Goal: Task Accomplishment & Management: Use online tool/utility

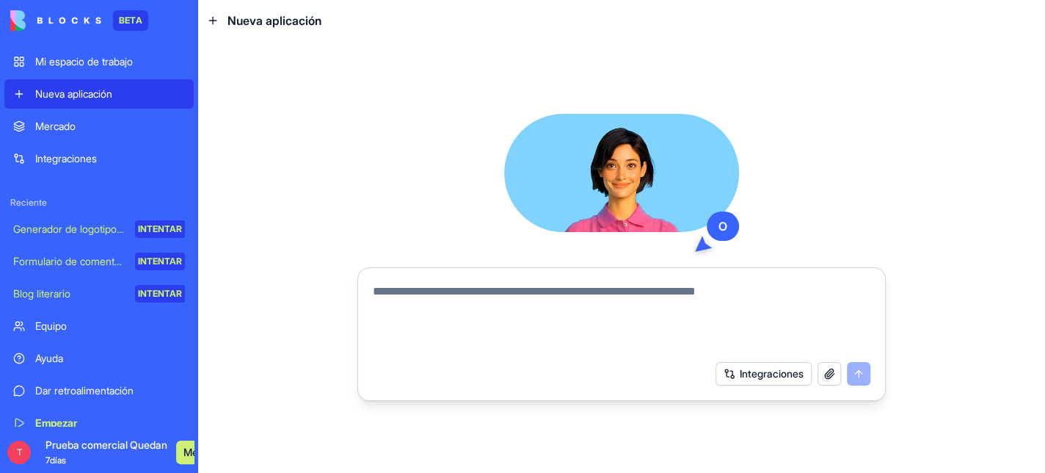
click at [466, 302] on textarea at bounding box center [622, 318] width 498 height 70
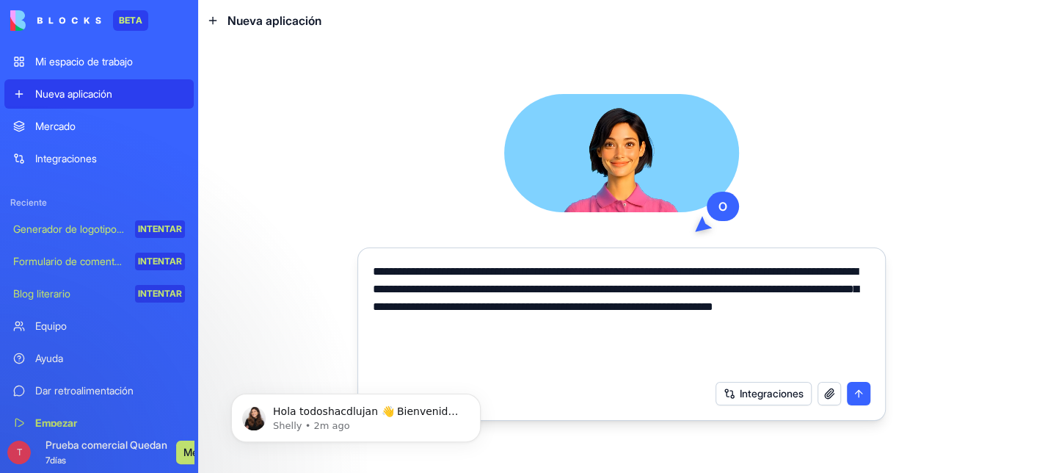
type textarea "**********"
click at [853, 402] on button "submit" at bounding box center [858, 393] width 23 height 23
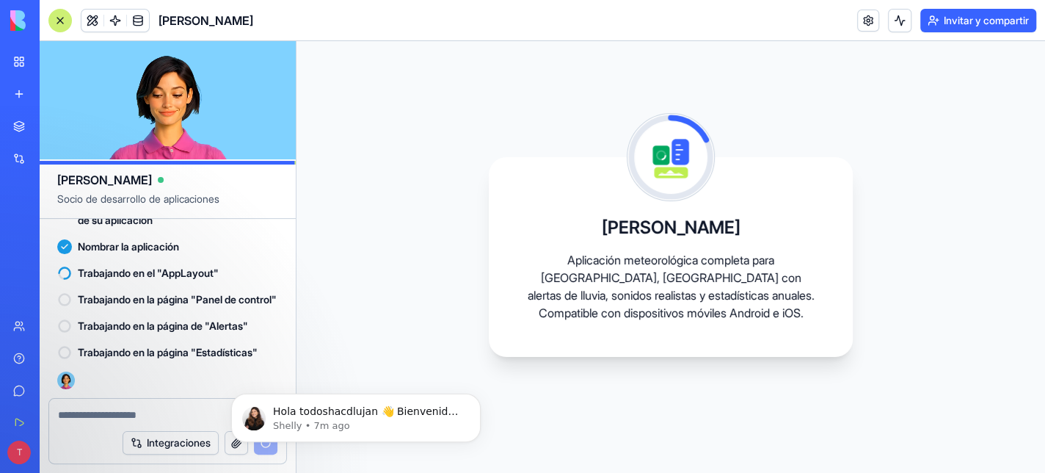
scroll to position [718, 0]
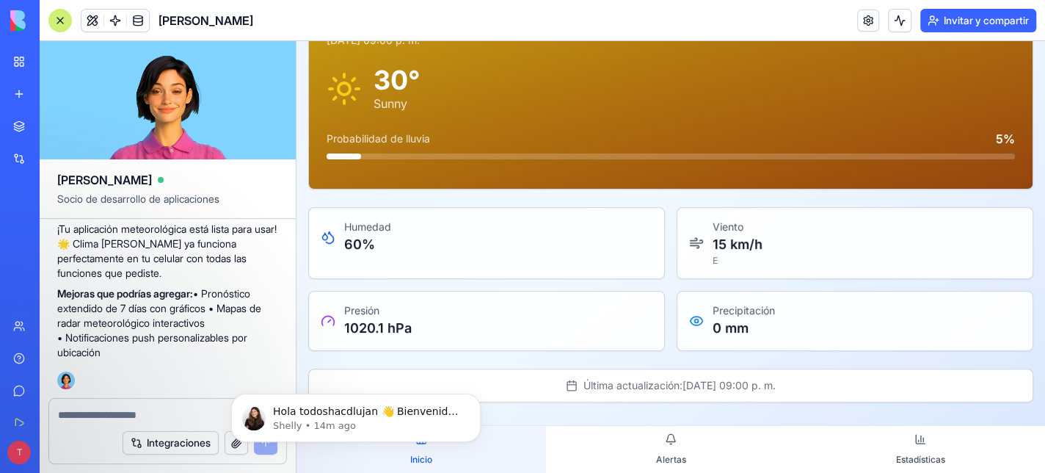
scroll to position [125, 0]
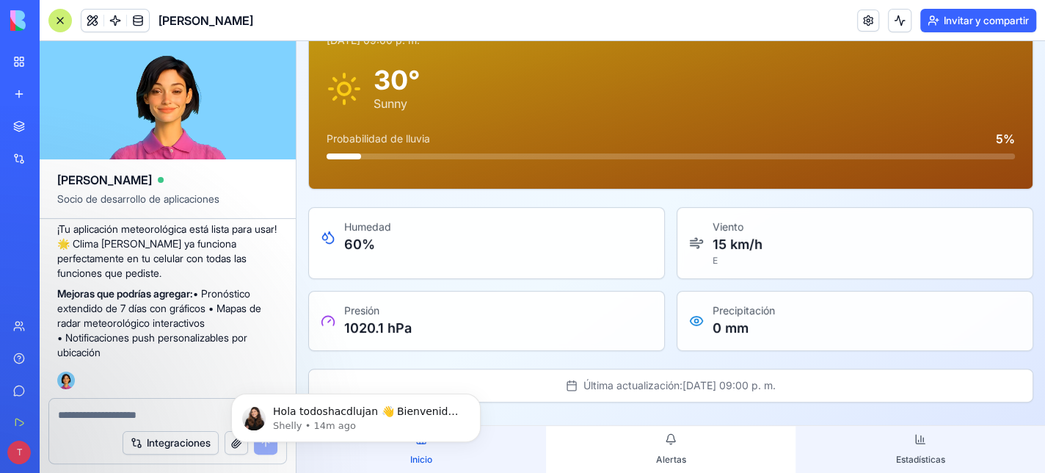
click at [912, 430] on button "Estadísticas" at bounding box center [919, 449] width 249 height 47
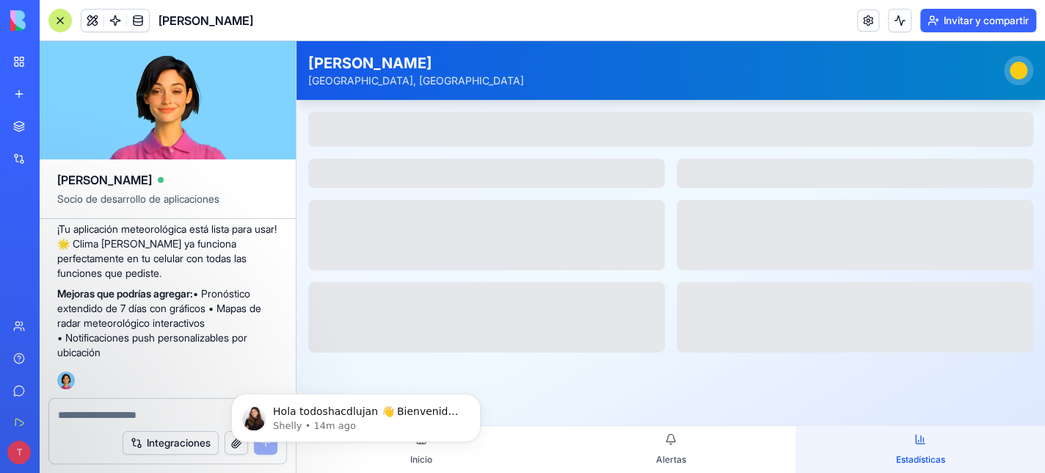
scroll to position [0, 0]
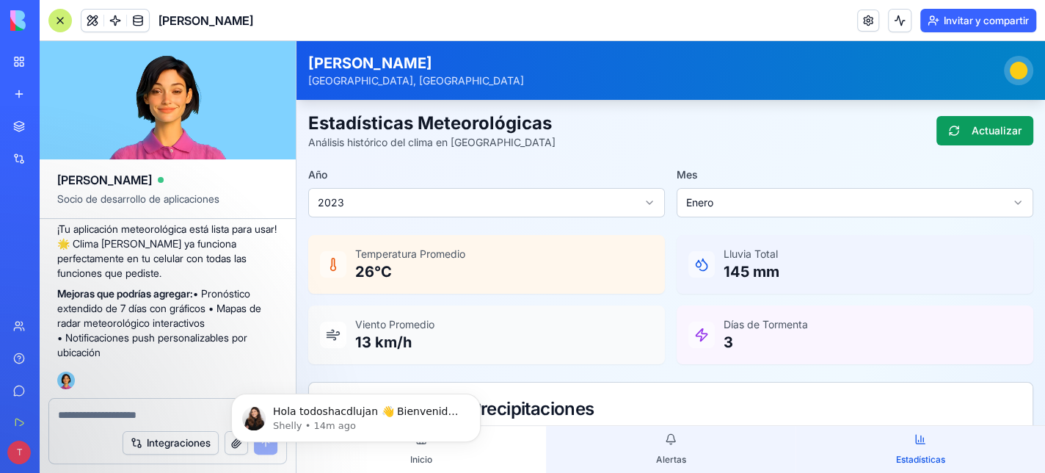
click at [662, 433] on button "Alertas" at bounding box center [670, 449] width 249 height 47
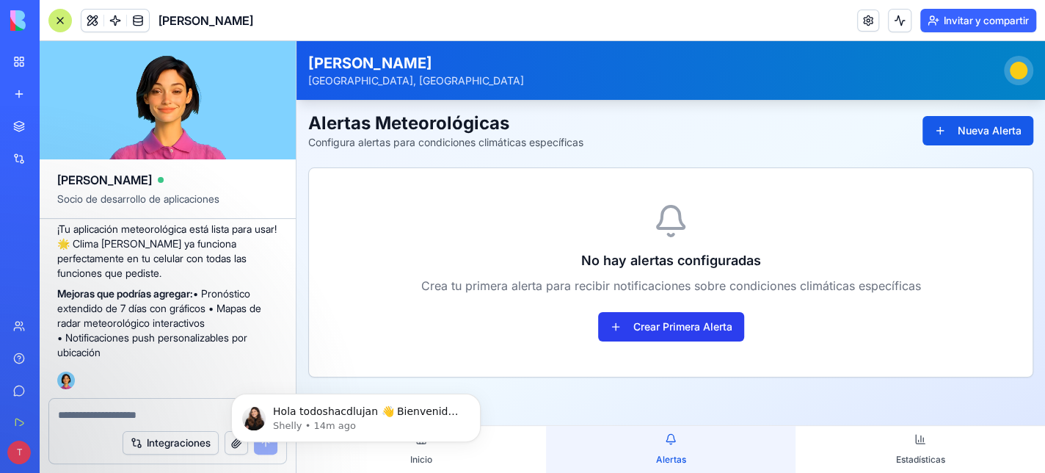
click at [670, 324] on button "Crear Primera Alerta" at bounding box center [671, 326] width 146 height 29
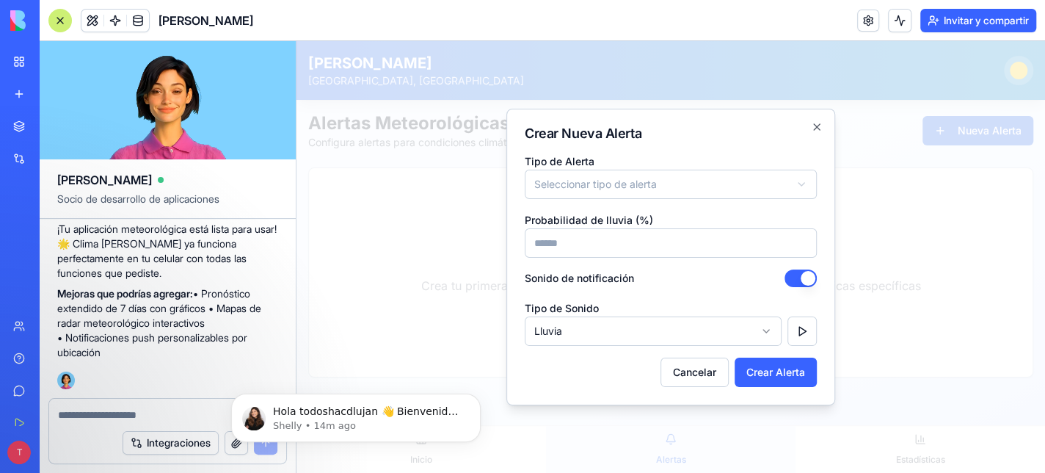
click at [568, 235] on input "Probabilidad de lluvia (%)" at bounding box center [671, 242] width 292 height 29
type input "**"
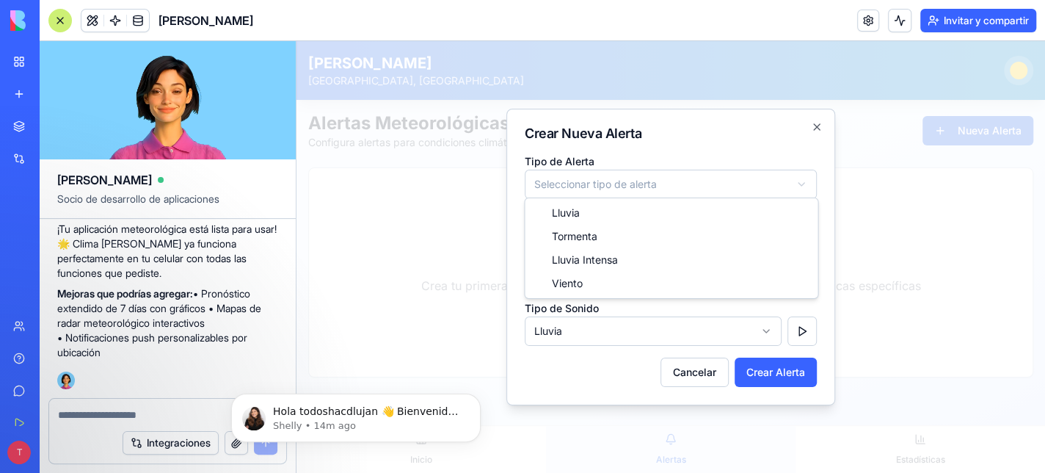
click at [803, 179] on body "**********" at bounding box center [670, 256] width 748 height 431
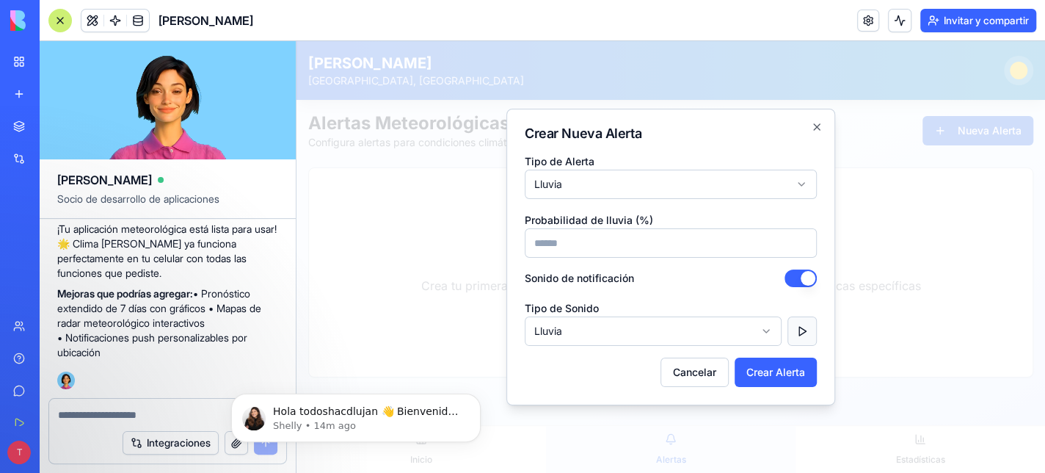
click at [803, 325] on button "button" at bounding box center [801, 330] width 29 height 29
click at [765, 324] on body "**********" at bounding box center [670, 256] width 748 height 431
click at [797, 326] on button "button" at bounding box center [801, 330] width 29 height 29
click at [794, 375] on button "Crear Alerta" at bounding box center [776, 371] width 82 height 29
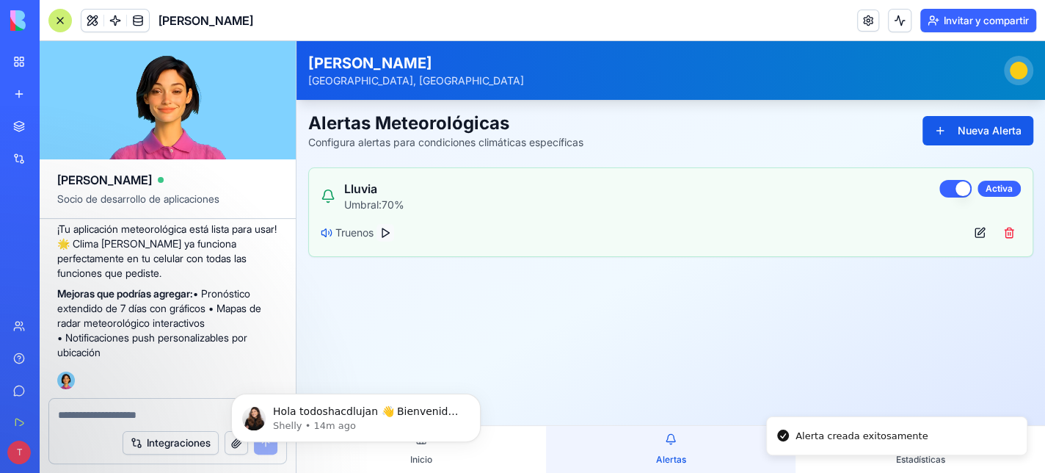
click at [387, 228] on button at bounding box center [385, 233] width 18 height 18
click at [219, 432] on body "Hola todoshacdlujan 👋 Bienvenido a Blocks 🙌 ¡Estoy aquí si tienes alguna pregun…" at bounding box center [356, 413] width 282 height 91
click at [19, 76] on link "Mi espacio de trabajo" at bounding box center [33, 61] width 59 height 29
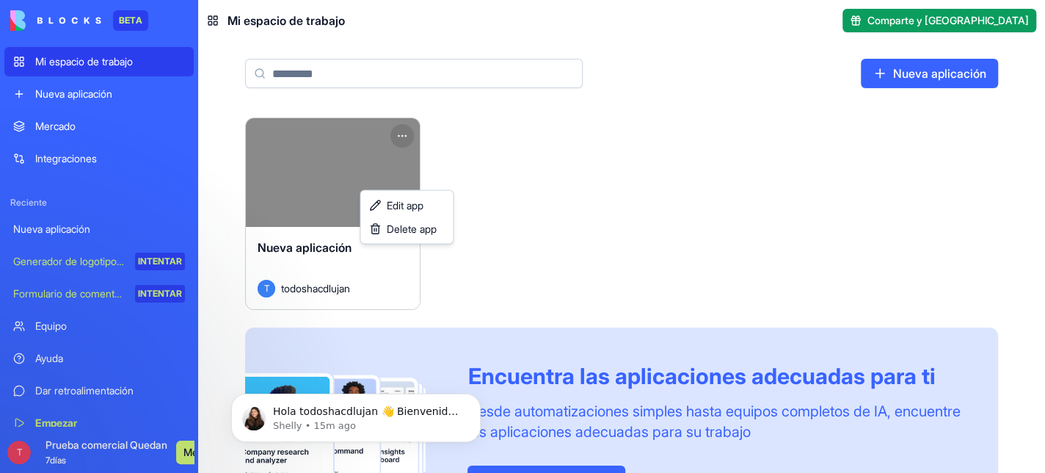
click at [467, 168] on html "BETA Mi espacio de trabajo Nueva aplicación Mercado Integraciones Reciente Nuev…" at bounding box center [522, 236] width 1045 height 473
click at [396, 207] on font "Editar aplicación" at bounding box center [384, 205] width 73 height 12
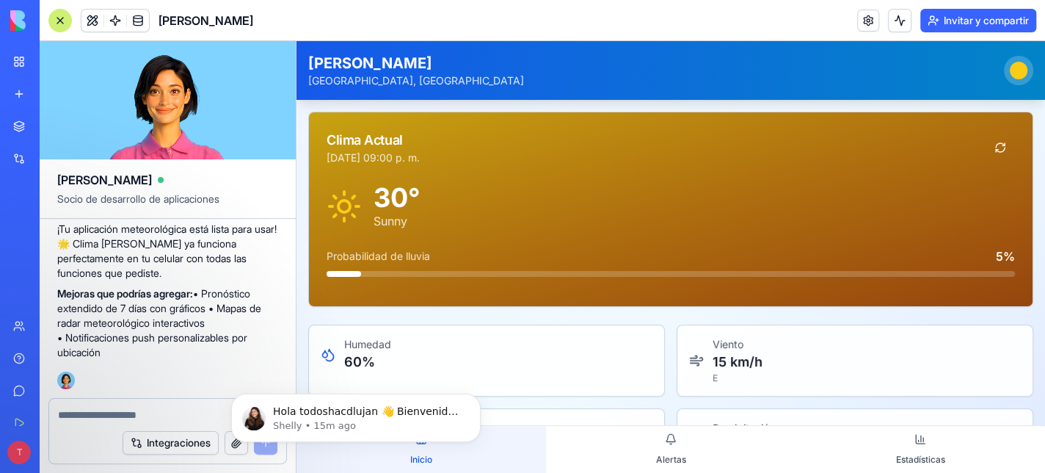
click at [70, 266] on font "INTENTAR" at bounding box center [48, 260] width 44 height 11
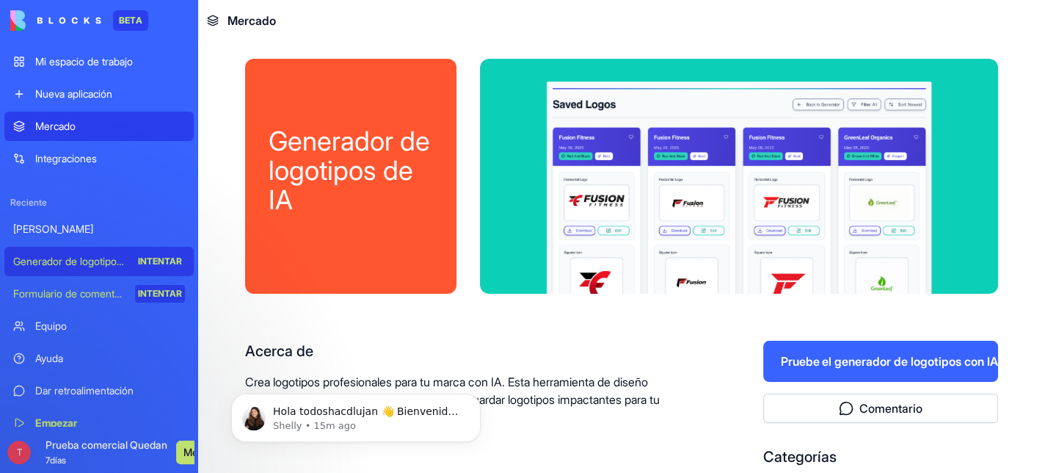
click at [92, 164] on font "Integraciones" at bounding box center [66, 158] width 62 height 12
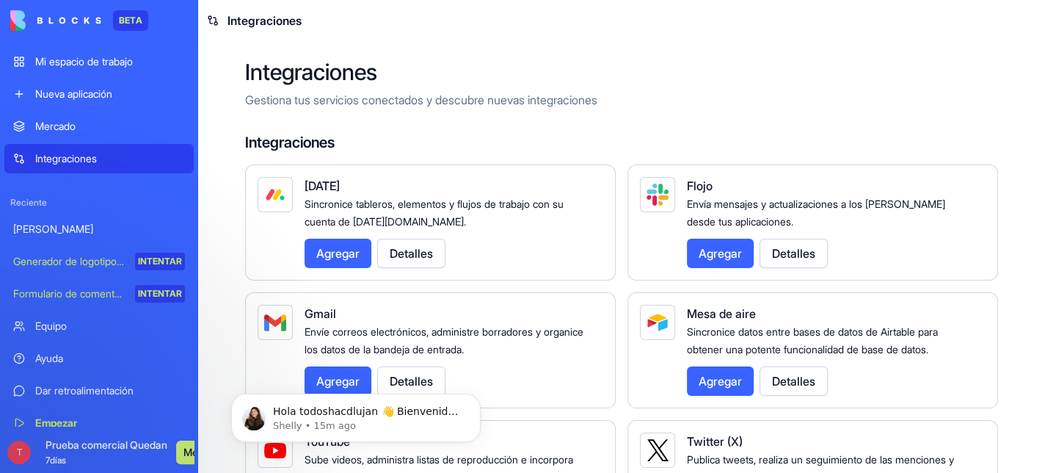
click at [109, 68] on font "Mi espacio de trabajo" at bounding box center [84, 61] width 98 height 12
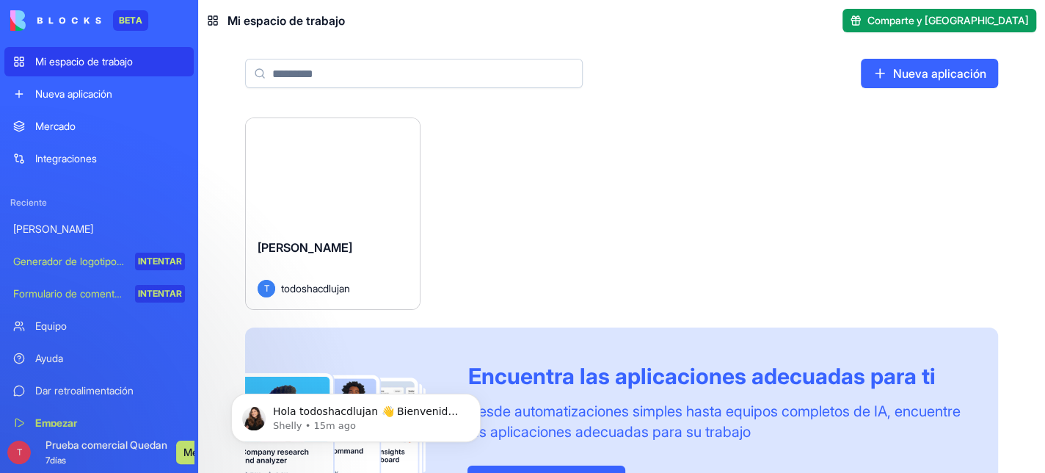
click at [468, 171] on html "BETA Mi espacio de trabajo Nueva aplicación Mercado Integraciones Reciente Clim…" at bounding box center [522, 236] width 1045 height 473
click at [465, 171] on html "BETA Mi espacio de trabajo Nueva aplicación Mercado Integraciones Reciente Clim…" at bounding box center [522, 236] width 1045 height 473
click at [376, 165] on div "Lanzamiento" at bounding box center [333, 172] width 174 height 109
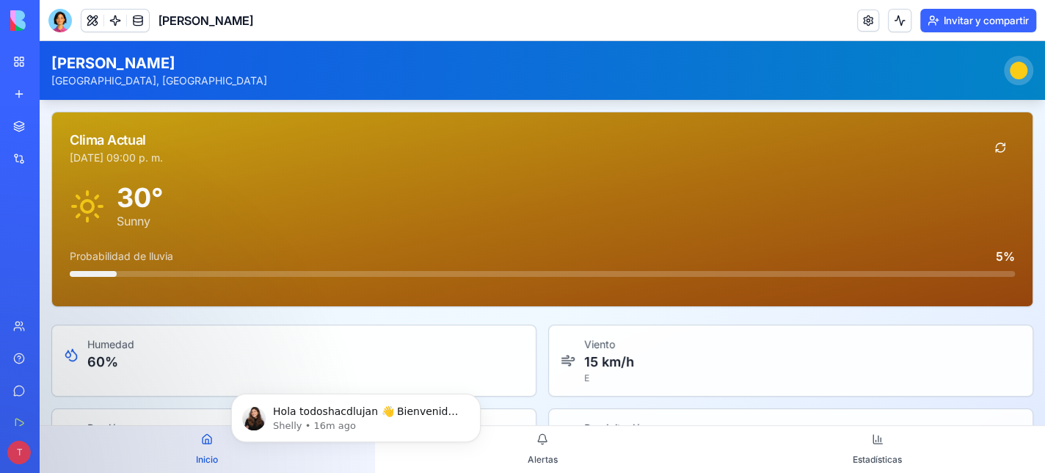
scroll to position [125, 0]
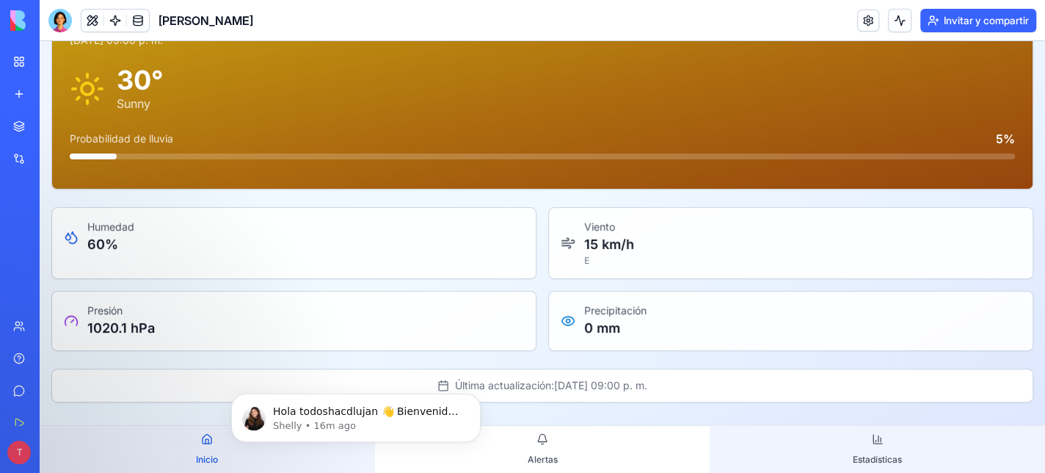
click at [870, 433] on button "Estadísticas" at bounding box center [877, 449] width 335 height 47
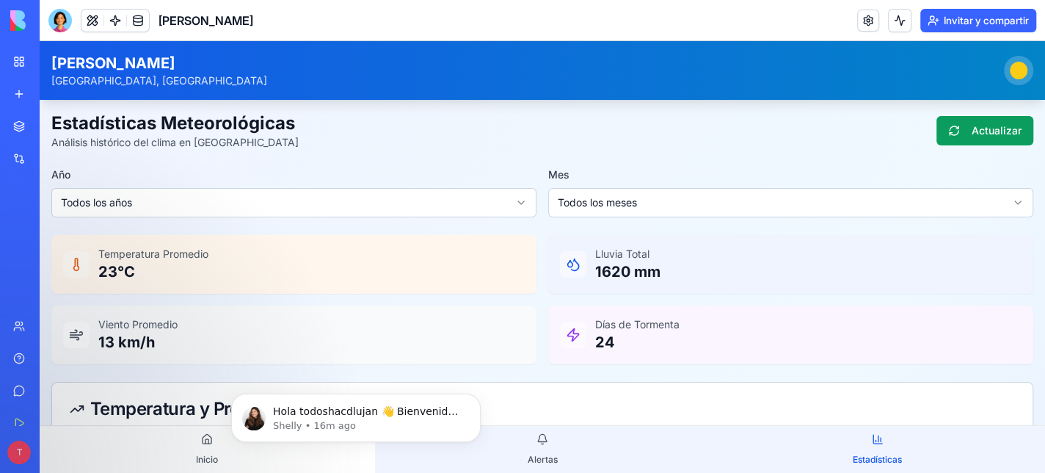
click at [534, 433] on button "Alertas" at bounding box center [542, 449] width 335 height 47
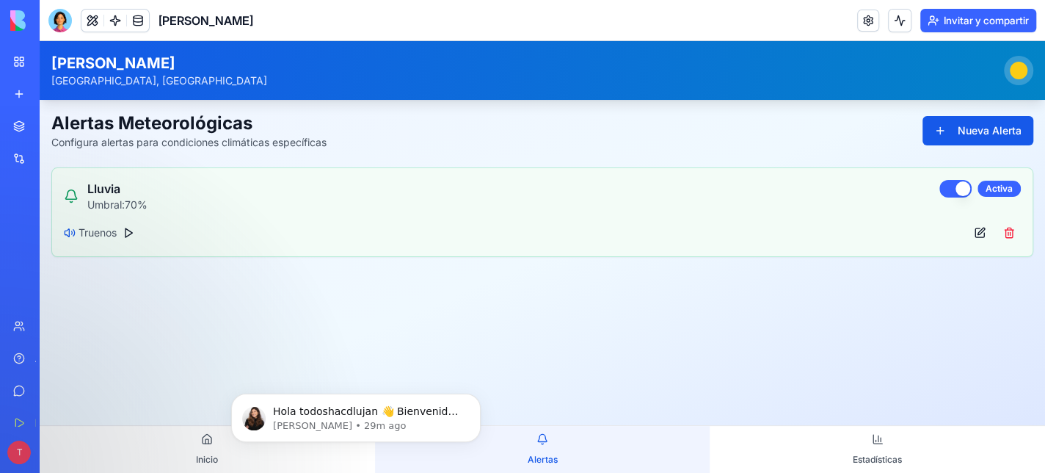
click at [21, 75] on link "Mi espacio de trabajo" at bounding box center [33, 61] width 59 height 29
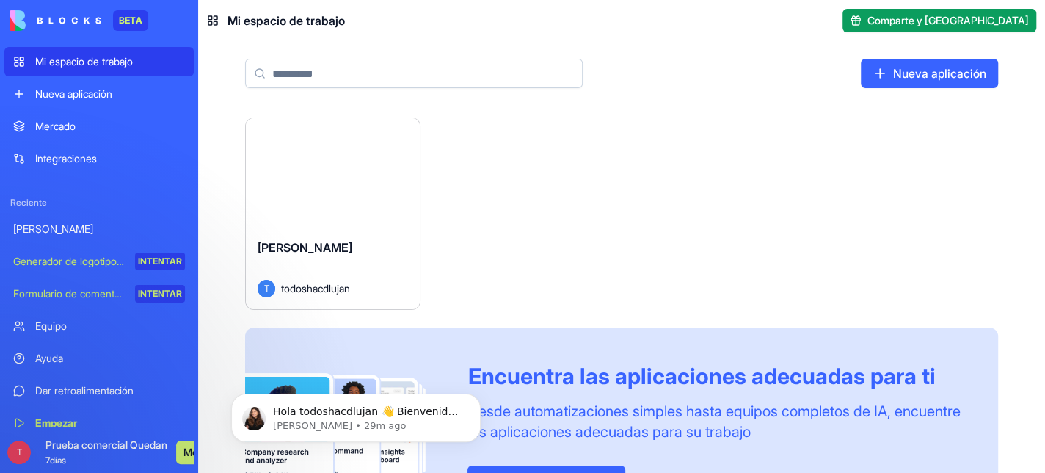
click at [367, 180] on font "Lanzamiento" at bounding box center [332, 172] width 69 height 15
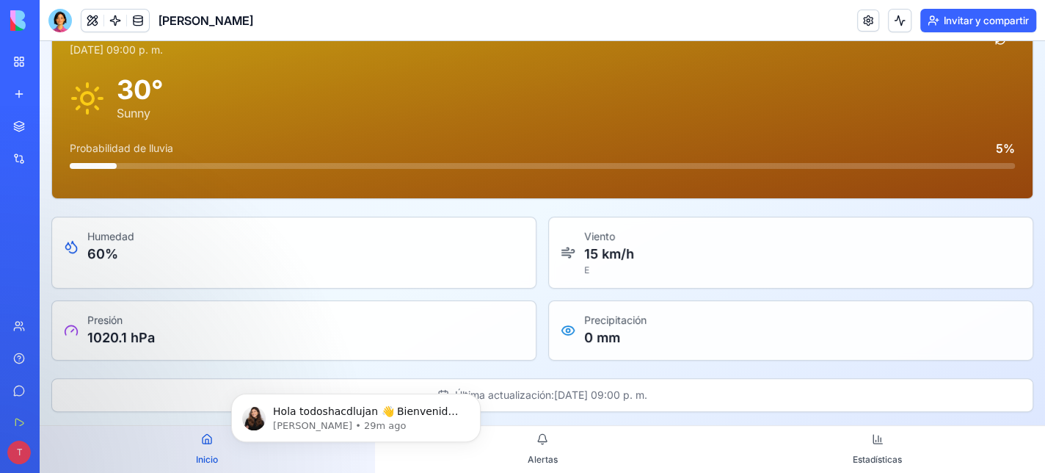
scroll to position [125, 0]
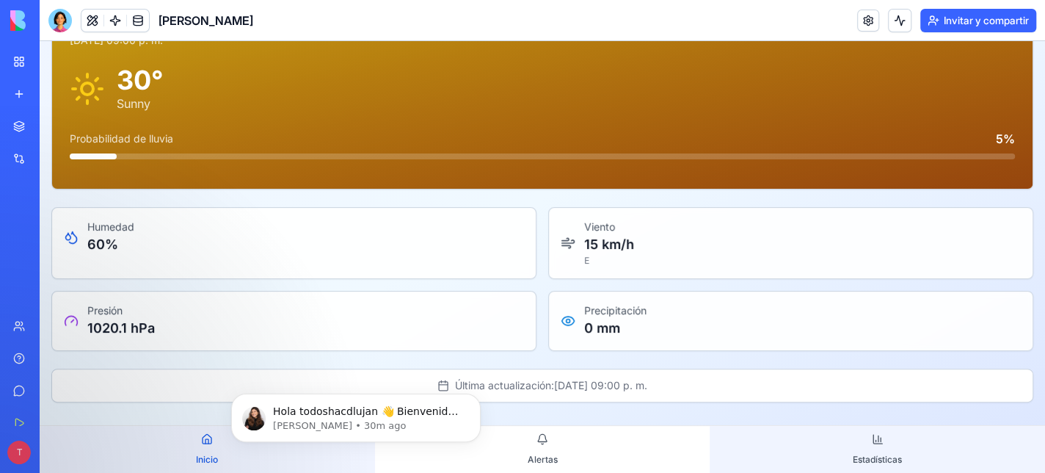
click at [873, 435] on button "Estadísticas" at bounding box center [877, 449] width 335 height 47
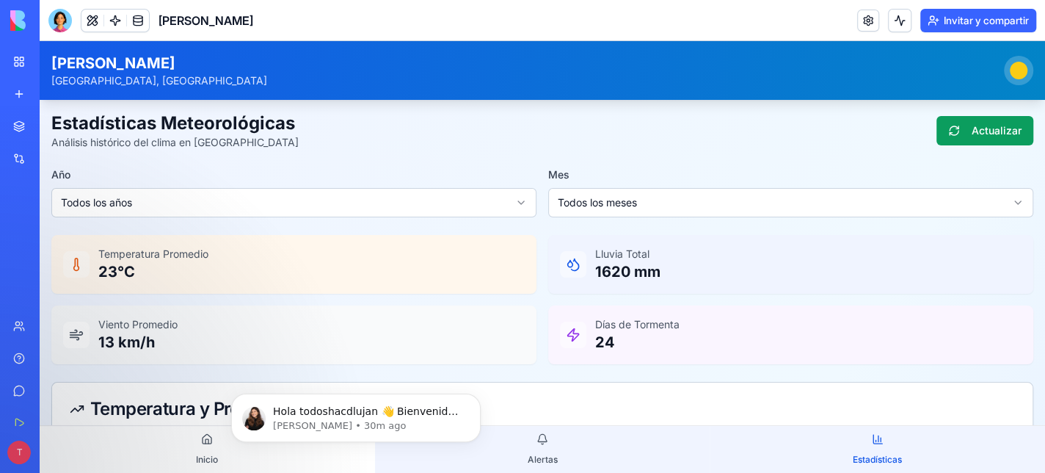
click at [539, 431] on button "Alertas" at bounding box center [542, 449] width 335 height 47
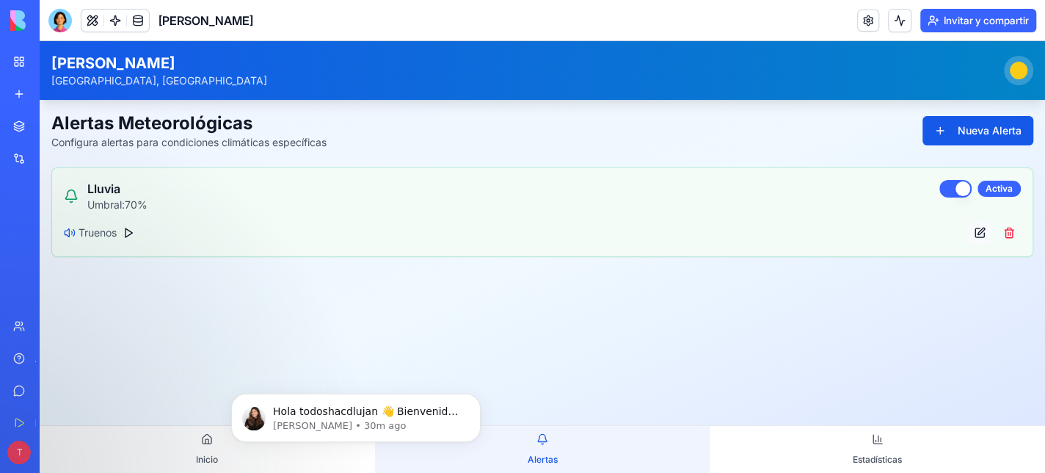
click at [987, 227] on button at bounding box center [979, 232] width 23 height 23
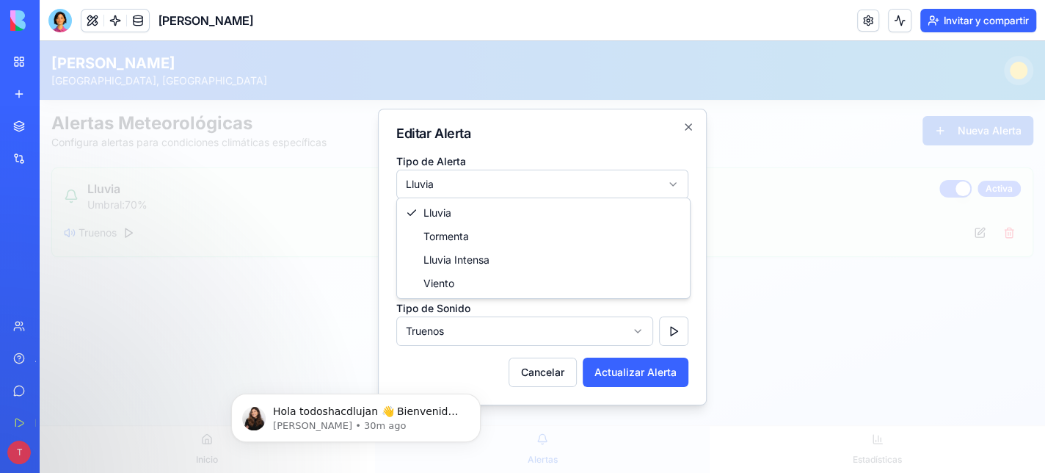
click at [675, 176] on body "**********" at bounding box center [542, 256] width 1005 height 431
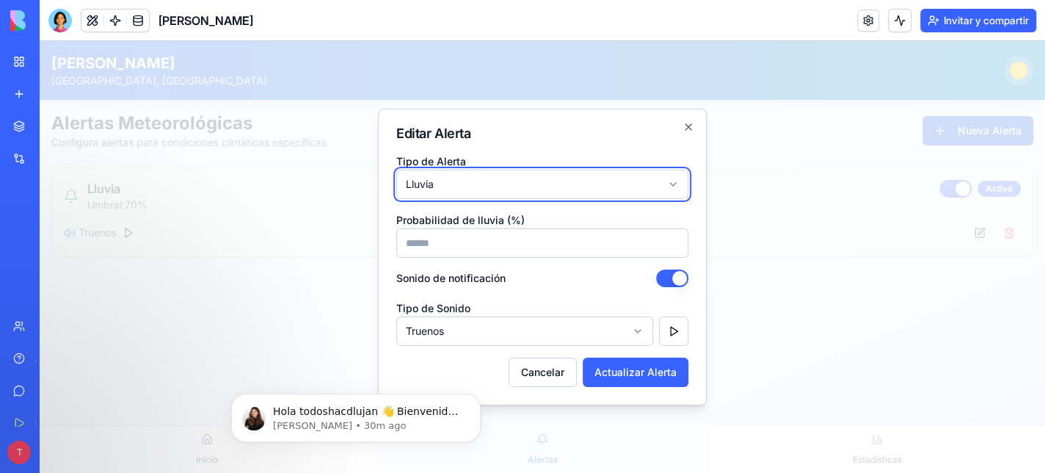
click at [767, 211] on div at bounding box center [542, 256] width 1005 height 431
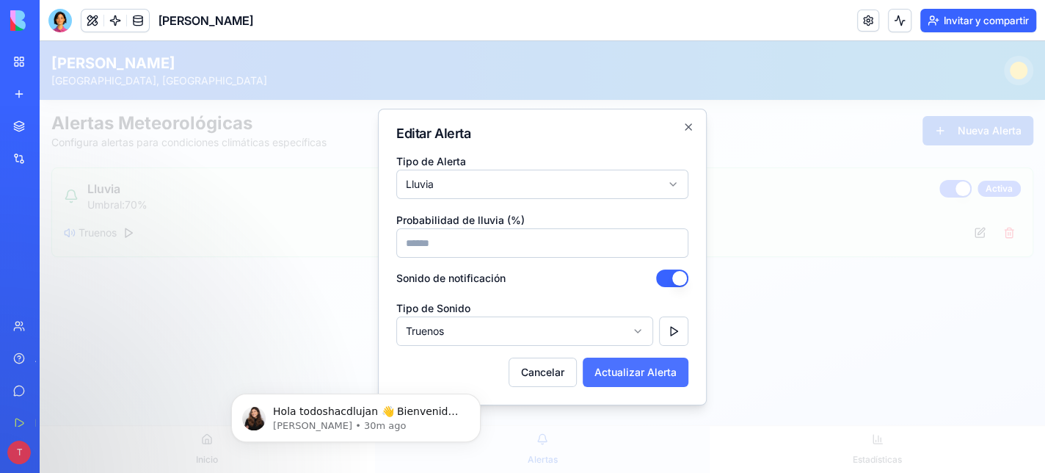
click at [621, 366] on button "Actualizar Alerta" at bounding box center [636, 371] width 106 height 29
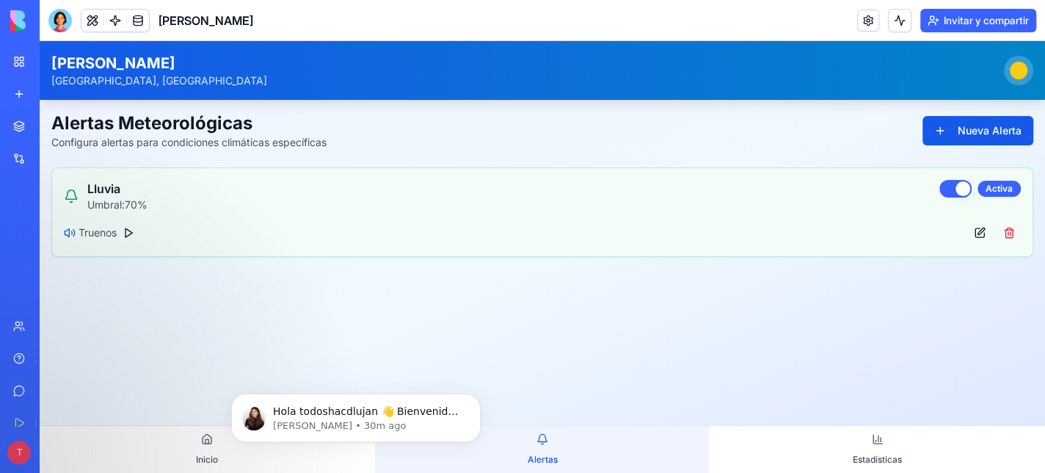
click at [1021, 70] on div at bounding box center [1019, 71] width 18 height 18
click at [62, 68] on font "Mi espacio de trabajo" at bounding box center [84, 61] width 98 height 12
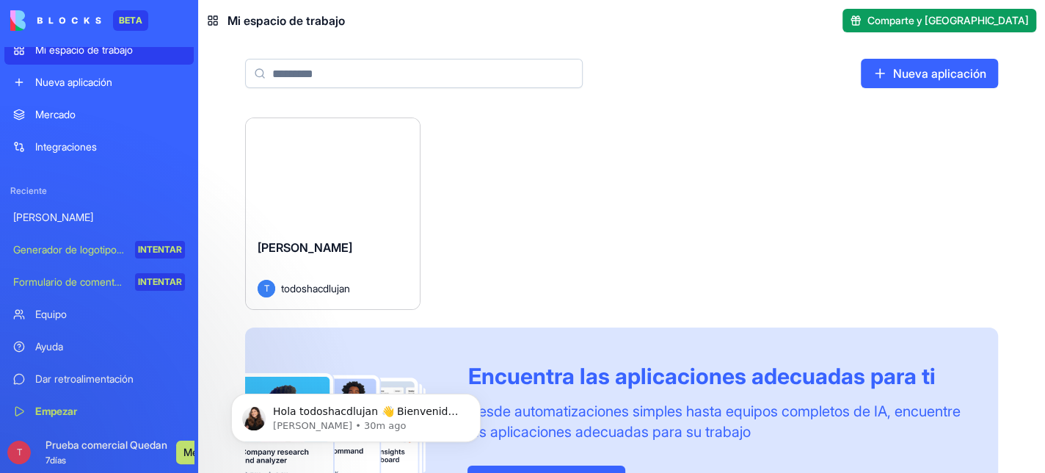
click at [377, 227] on div "Lanzamiento" at bounding box center [333, 172] width 174 height 109
click at [461, 172] on html "BETA Mi espacio de trabajo Nueva aplicación Mercado Integraciones Reciente Clim…" at bounding box center [522, 236] width 1045 height 473
drag, startPoint x: 227, startPoint y: 34, endPoint x: 511, endPoint y: 367, distance: 437.2
click at [511, 367] on html "BETA Mi espacio de trabajo Nueva aplicación Mercado Integraciones Reciente Clim…" at bounding box center [522, 236] width 1045 height 473
click at [370, 291] on div "[PERSON_NAME] T todoshacdlujan" at bounding box center [333, 268] width 174 height 82
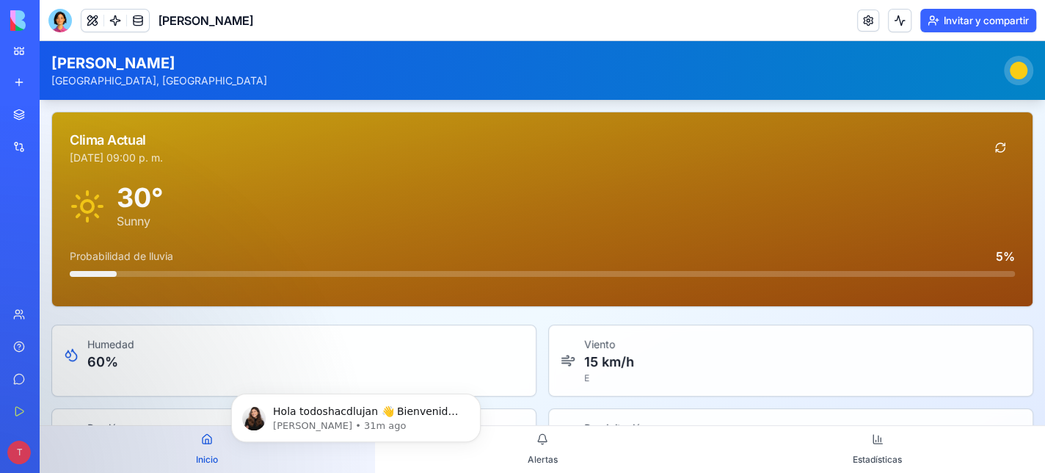
click at [45, 340] on font "Ayuda" at bounding box center [49, 346] width 28 height 12
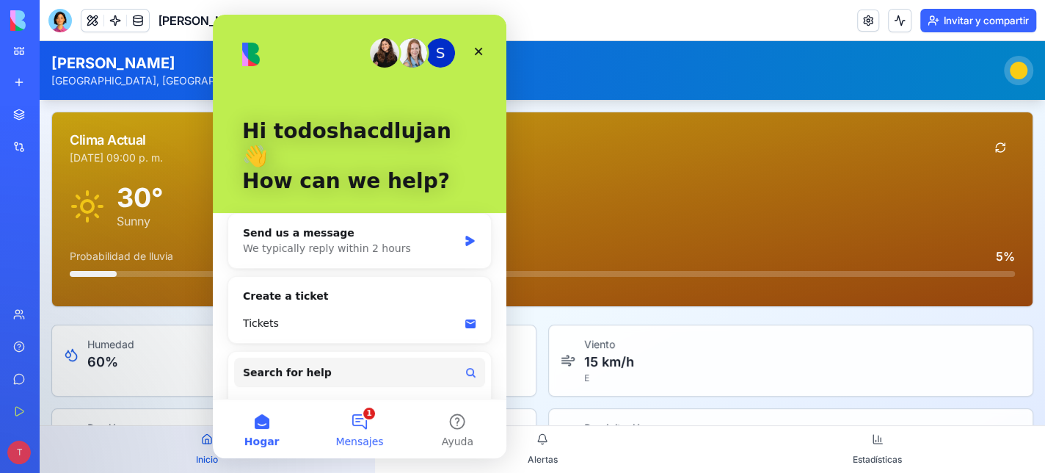
click at [365, 420] on button "1 Mensajes" at bounding box center [359, 428] width 98 height 59
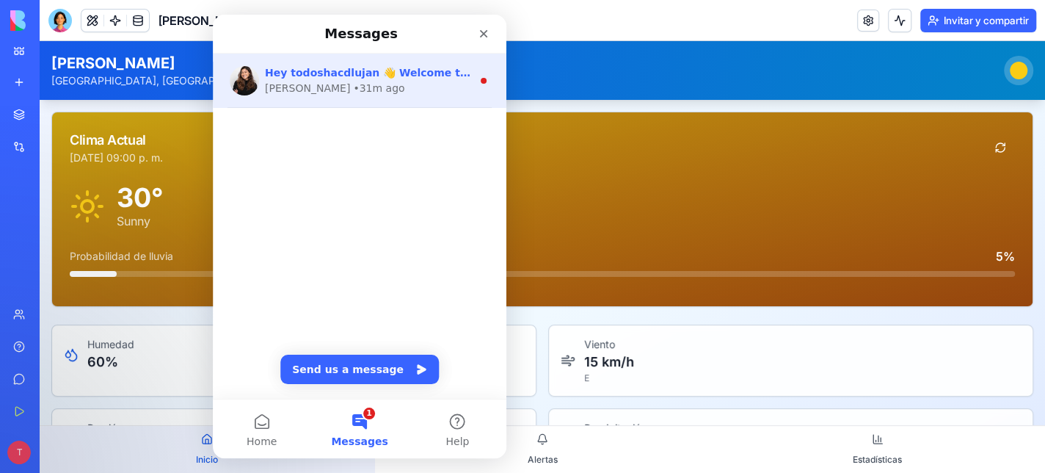
click at [407, 81] on div "[PERSON_NAME] • 31m ago" at bounding box center [368, 88] width 207 height 15
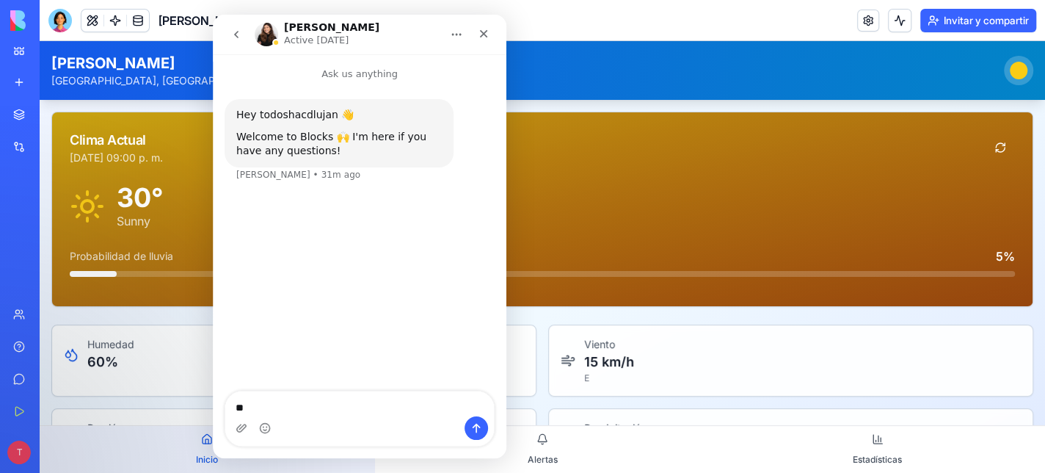
type textarea "*"
type textarea "**********"
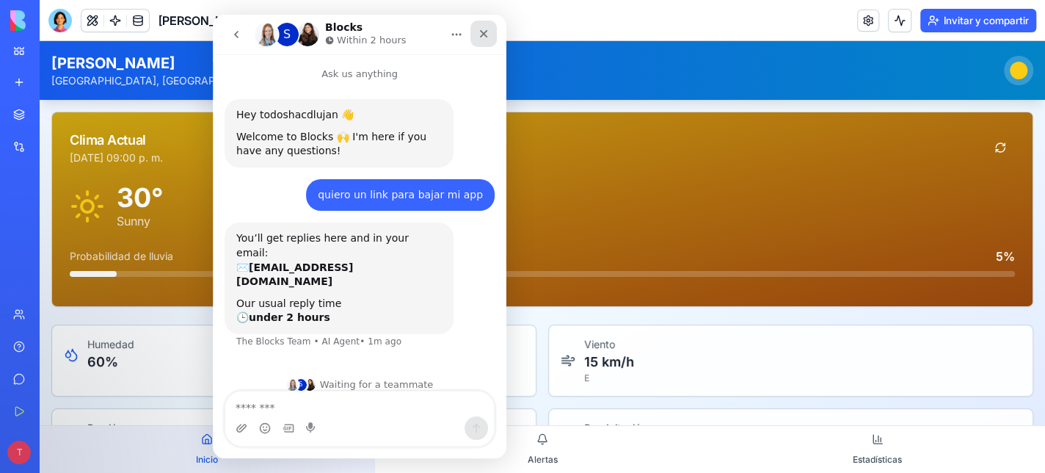
click at [486, 31] on icon "Close" at bounding box center [484, 34] width 8 height 8
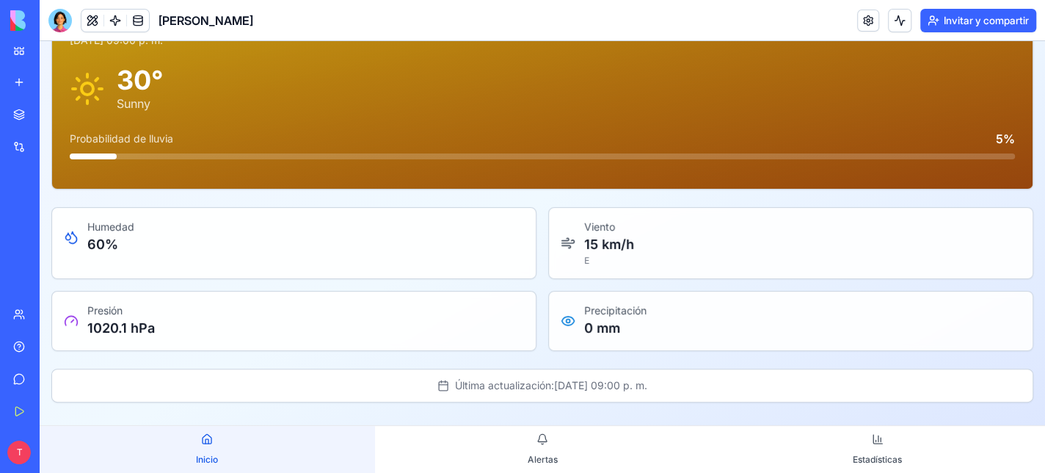
scroll to position [125, 0]
click at [54, 307] on font "Equipo" at bounding box center [51, 313] width 32 height 12
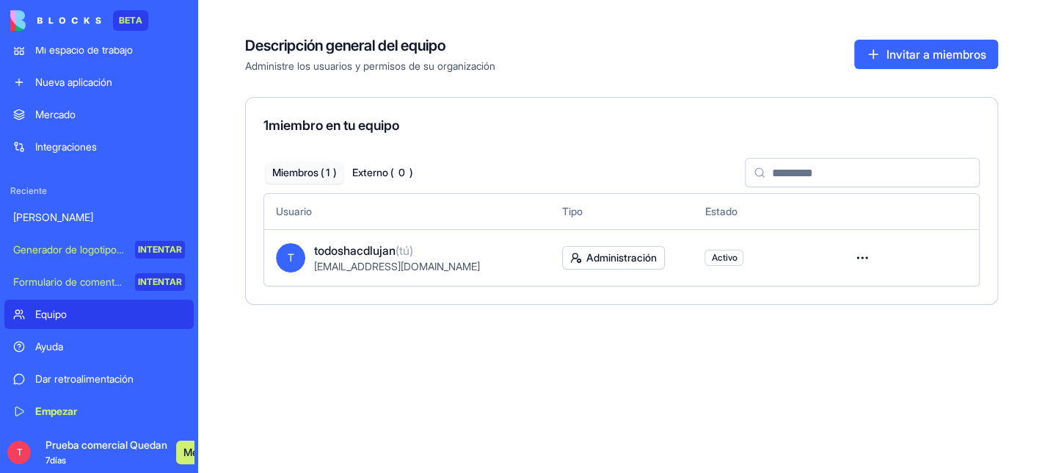
click at [872, 322] on html "BETA Mi espacio de trabajo Nueva aplicación Mercado Integraciones Reciente Clim…" at bounding box center [522, 236] width 1045 height 473
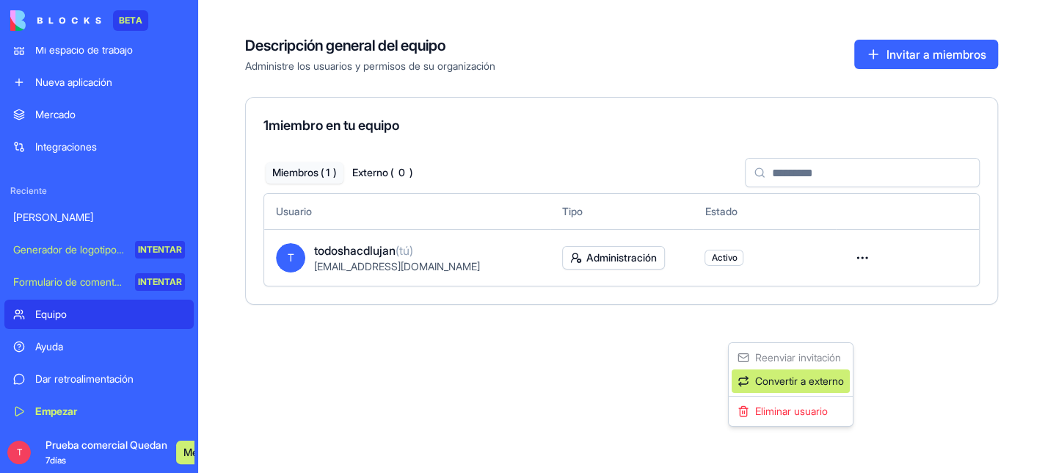
click at [816, 387] on font "Convertir a externo" at bounding box center [799, 380] width 89 height 12
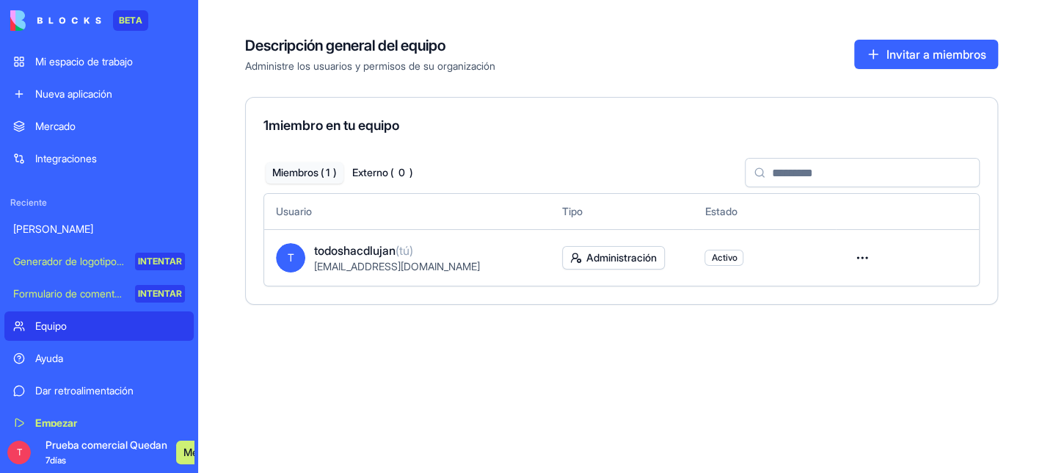
click at [868, 321] on html "BETA Mi espacio de trabajo Nueva aplicación Mercado Integraciones Reciente Clim…" at bounding box center [522, 236] width 1045 height 473
click at [113, 74] on html "BETA Mi espacio de trabajo Nueva aplicación Mercado Integraciones Reciente Clim…" at bounding box center [522, 236] width 1045 height 473
click at [112, 68] on font "Mi espacio de trabajo" at bounding box center [84, 61] width 98 height 12
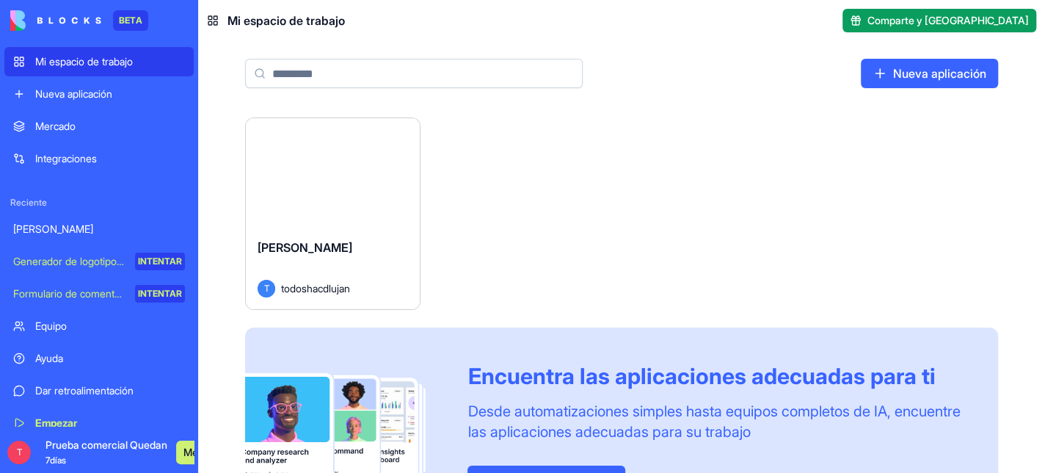
click at [456, 167] on html "BETA Mi espacio de trabajo Nueva aplicación Mercado Integraciones Reciente Clim…" at bounding box center [522, 236] width 1045 height 473
drag, startPoint x: 387, startPoint y: 315, endPoint x: 396, endPoint y: 345, distance: 31.3
click at [396, 280] on div "[PERSON_NAME]" at bounding box center [333, 258] width 150 height 41
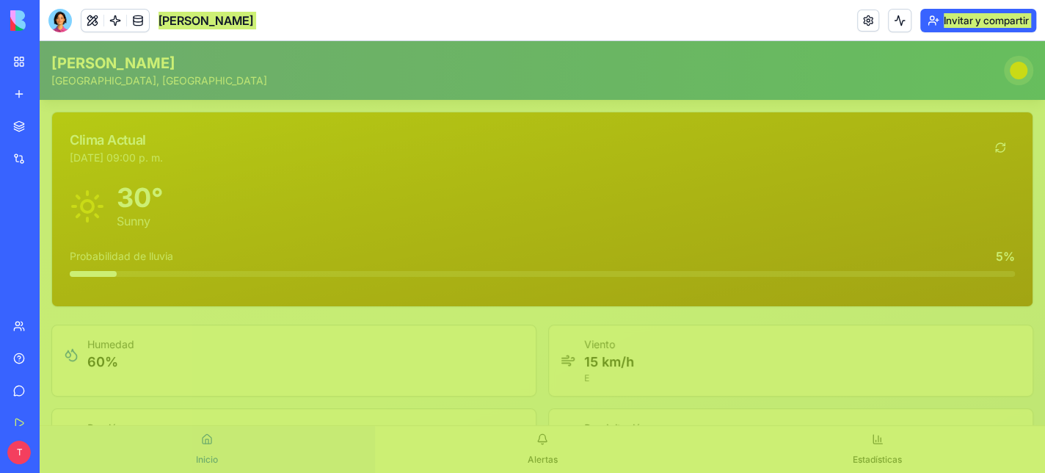
click at [409, 80] on div "Clima Luján Buenos Aires, Argentina" at bounding box center [542, 70] width 982 height 35
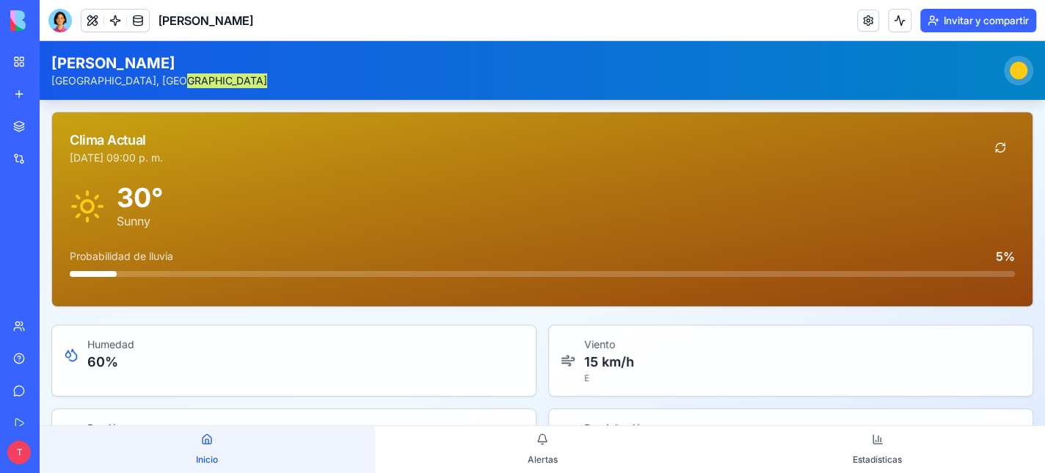
click at [247, 26] on font "[PERSON_NAME]" at bounding box center [205, 20] width 95 height 15
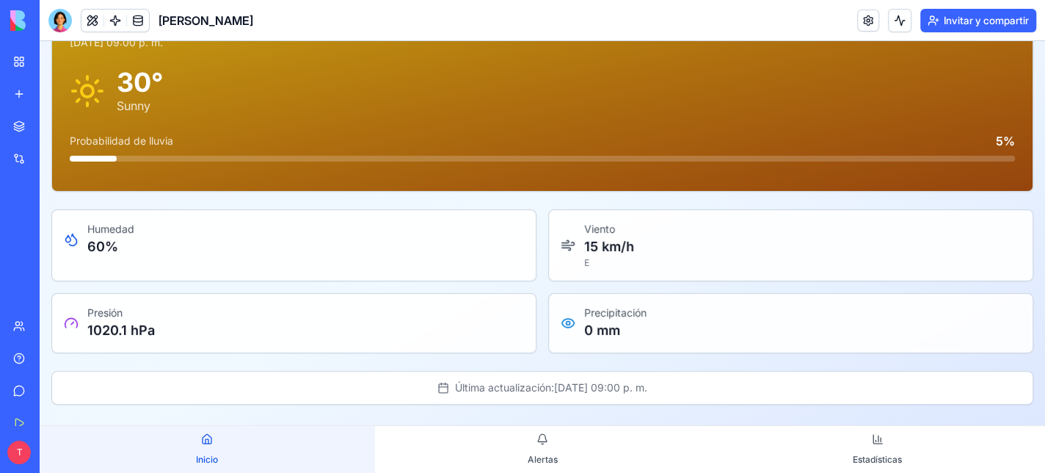
scroll to position [125, 0]
